Goal: Task Accomplishment & Management: Manage account settings

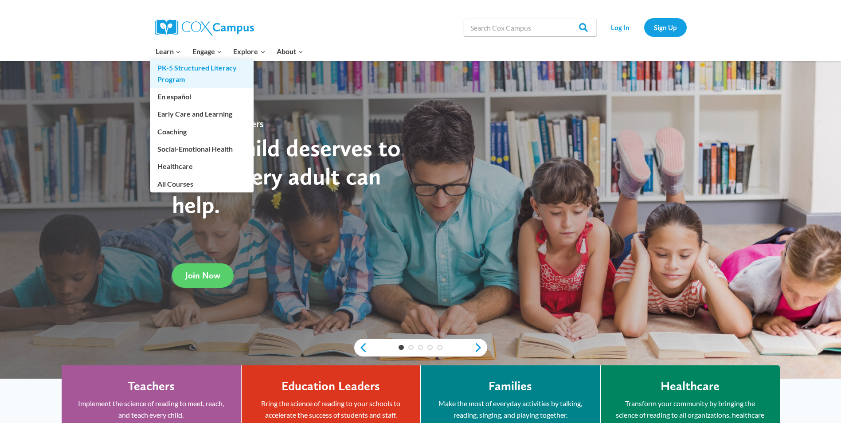
click at [165, 68] on link "PK-5 Structured Literacy Program" at bounding box center [201, 73] width 103 height 28
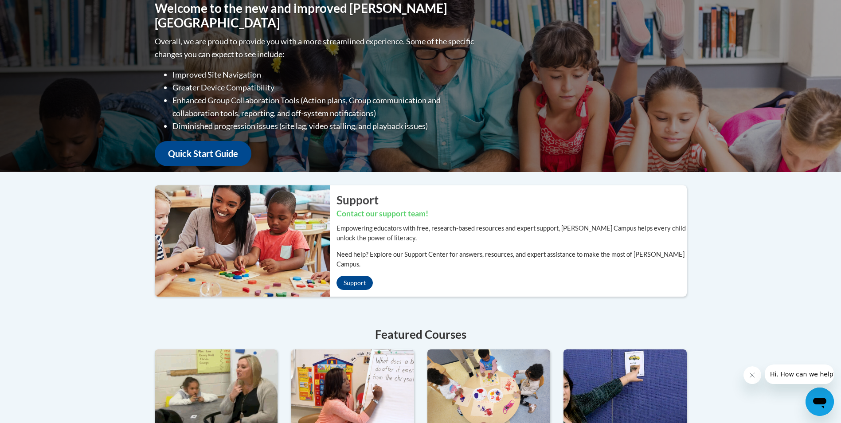
scroll to position [44, 0]
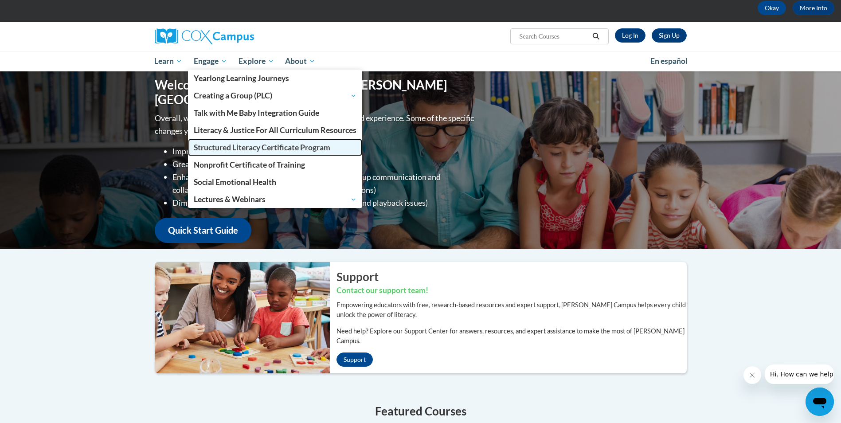
click at [216, 147] on span "Structured Literacy Certificate Program" at bounding box center [262, 147] width 137 height 9
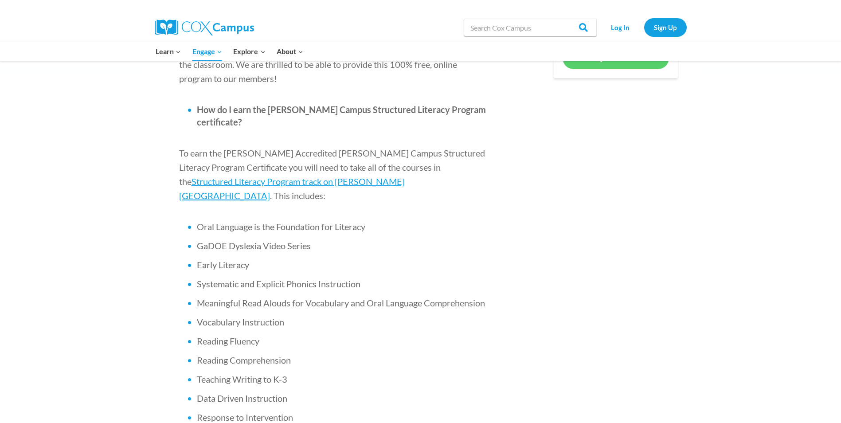
scroll to position [576, 0]
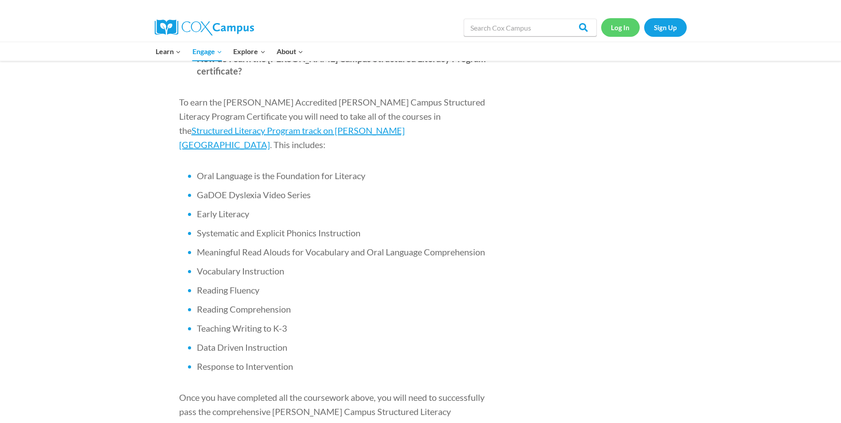
click at [619, 24] on link "Log In" at bounding box center [620, 27] width 39 height 18
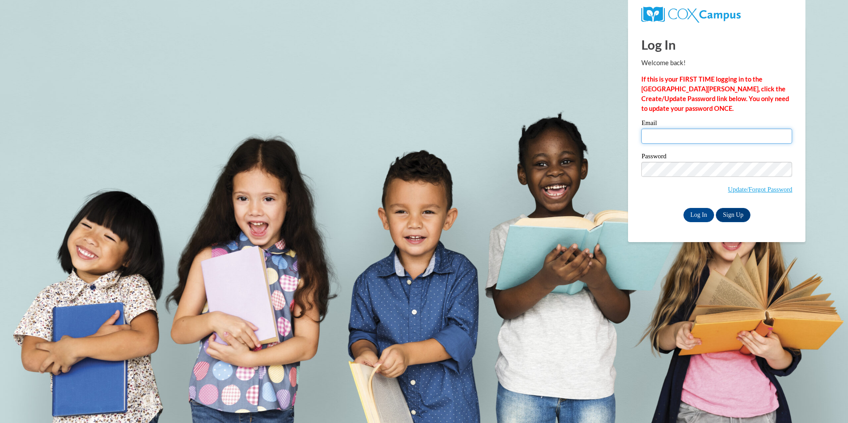
drag, startPoint x: 656, startPoint y: 133, endPoint x: 662, endPoint y: 140, distance: 9.5
click at [656, 133] on input "Email" at bounding box center [716, 136] width 151 height 15
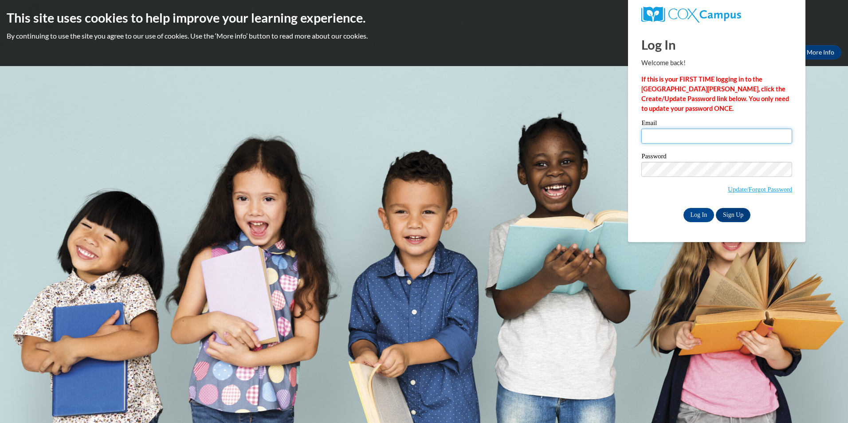
type input "[EMAIL_ADDRESS][DOMAIN_NAME]"
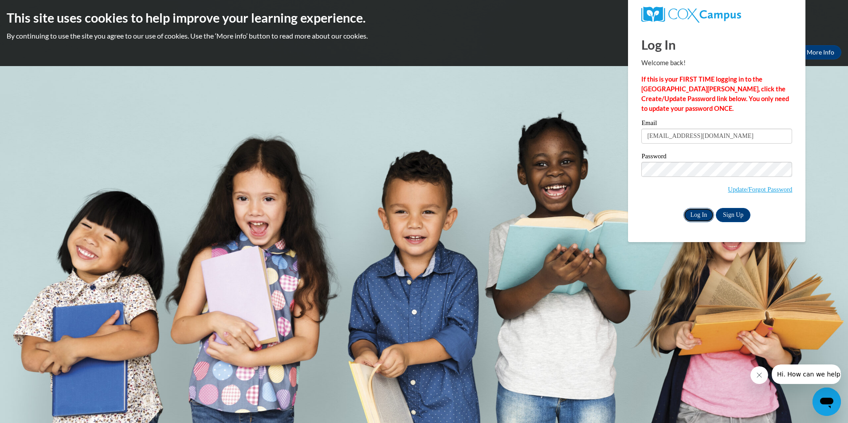
click at [696, 210] on input "Log In" at bounding box center [698, 215] width 31 height 14
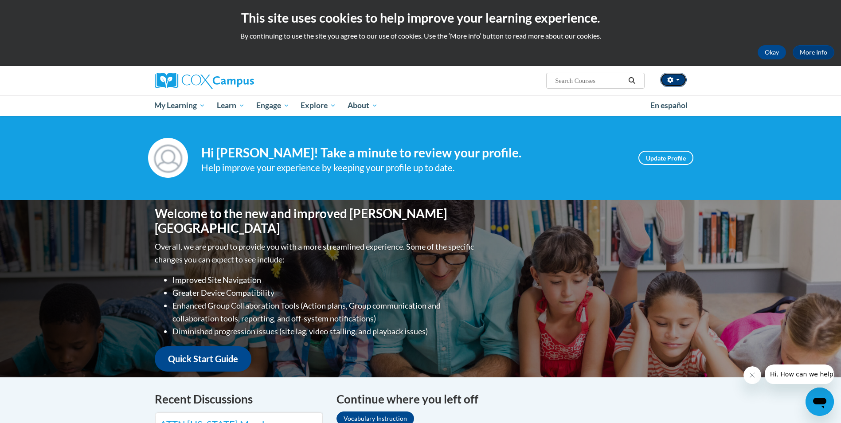
click at [678, 78] on button "button" at bounding box center [673, 80] width 27 height 14
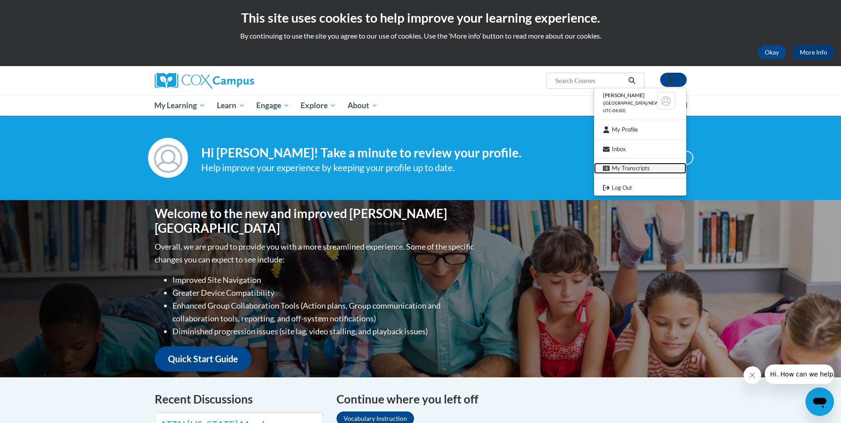
click at [624, 169] on link "My Transcripts" at bounding box center [640, 168] width 92 height 11
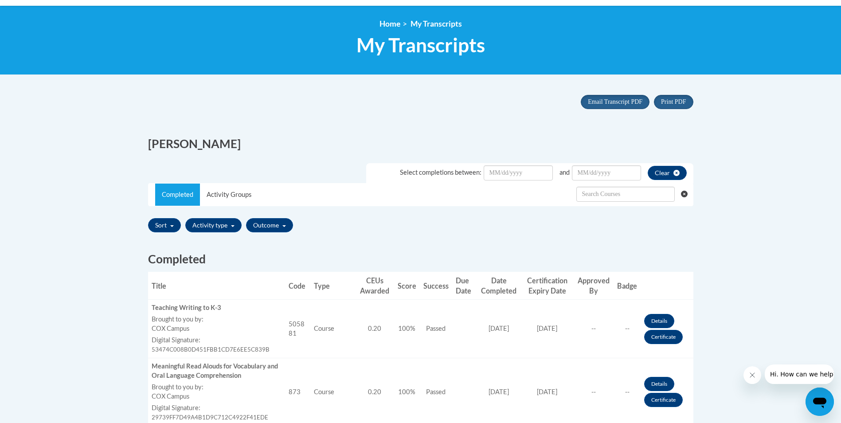
scroll to position [44, 0]
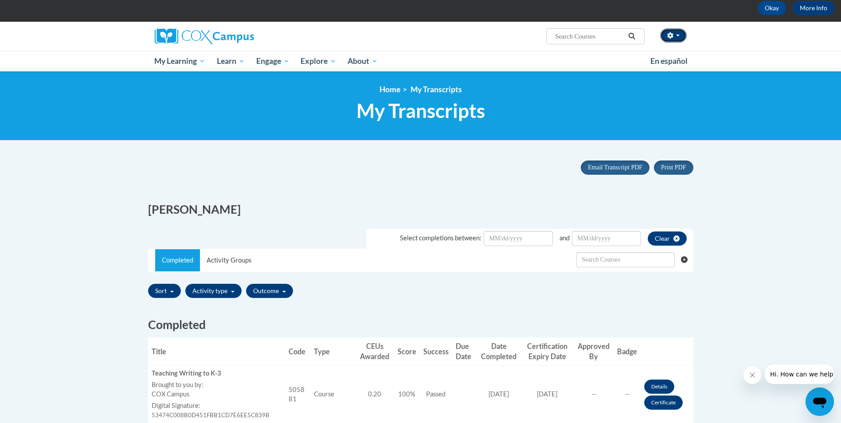
click at [677, 36] on span "button" at bounding box center [678, 36] width 4 height 2
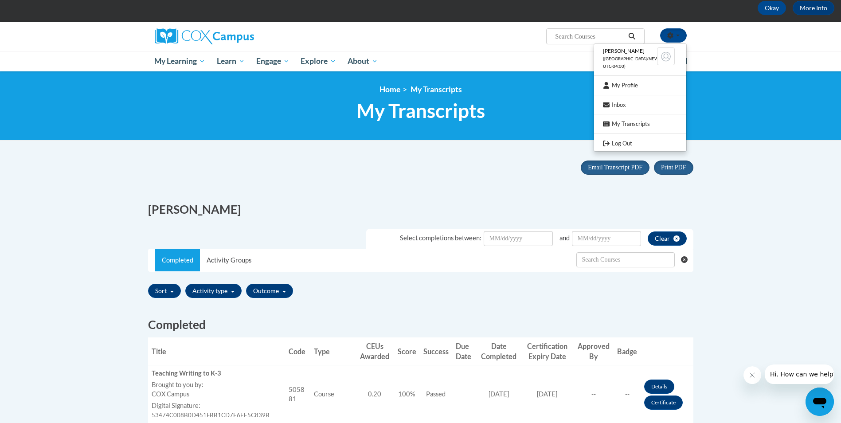
click at [264, 157] on div "Print PDF Email Transcript PDF x x" at bounding box center [420, 173] width 559 height 39
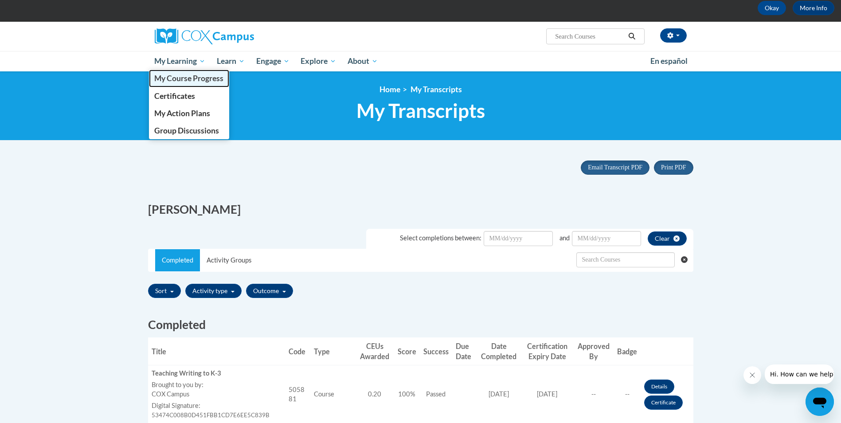
click at [197, 77] on span "My Course Progress" at bounding box center [188, 78] width 69 height 9
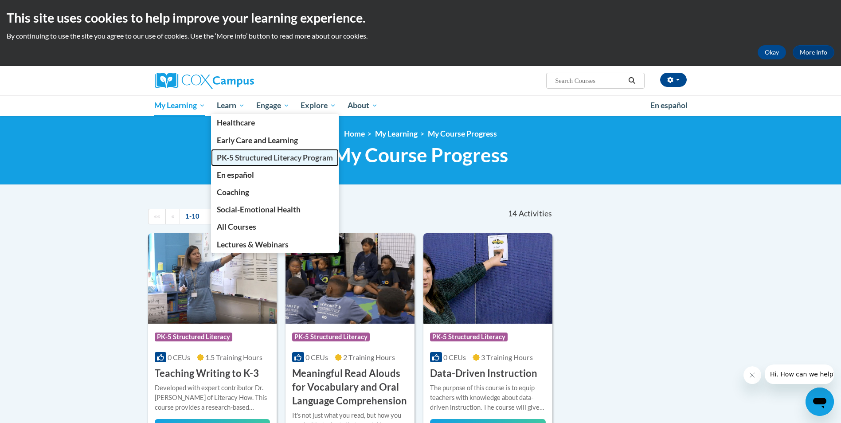
click at [241, 156] on span "PK-5 Structured Literacy Program" at bounding box center [275, 157] width 116 height 9
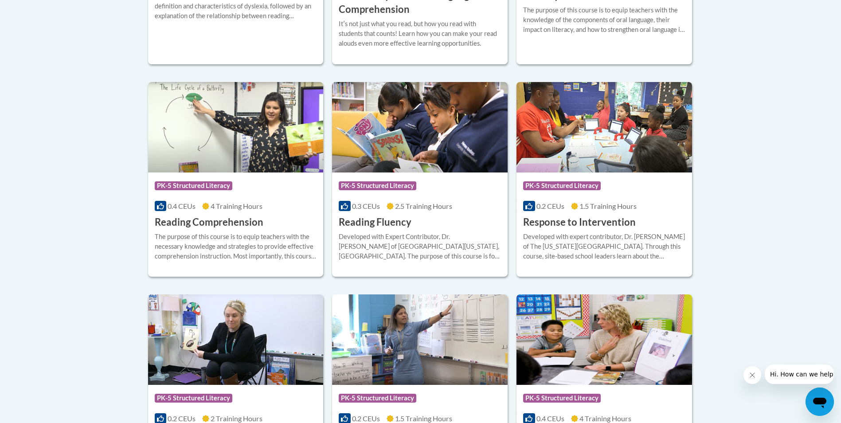
scroll to position [822, 0]
